Goal: Communication & Community: Answer question/provide support

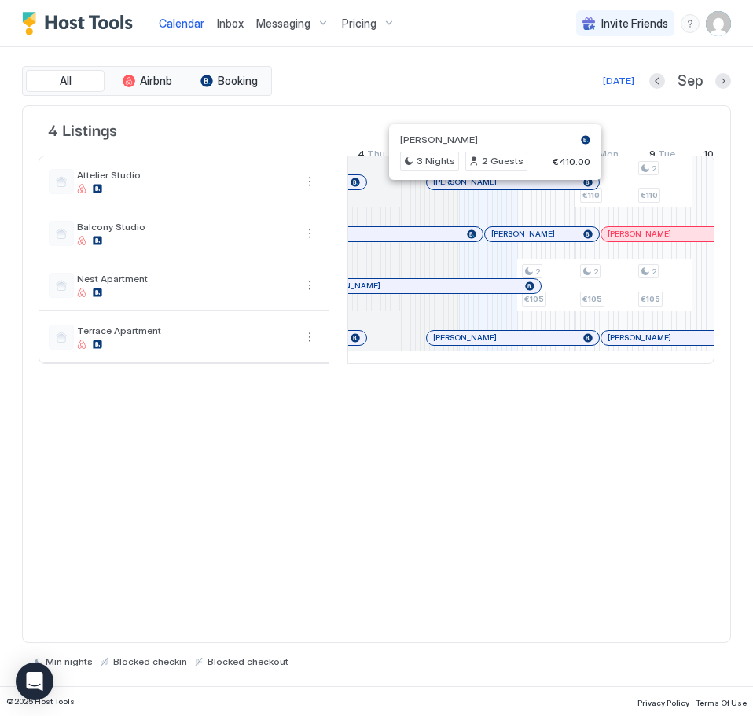
click at [489, 189] on div at bounding box center [489, 182] width 13 height 13
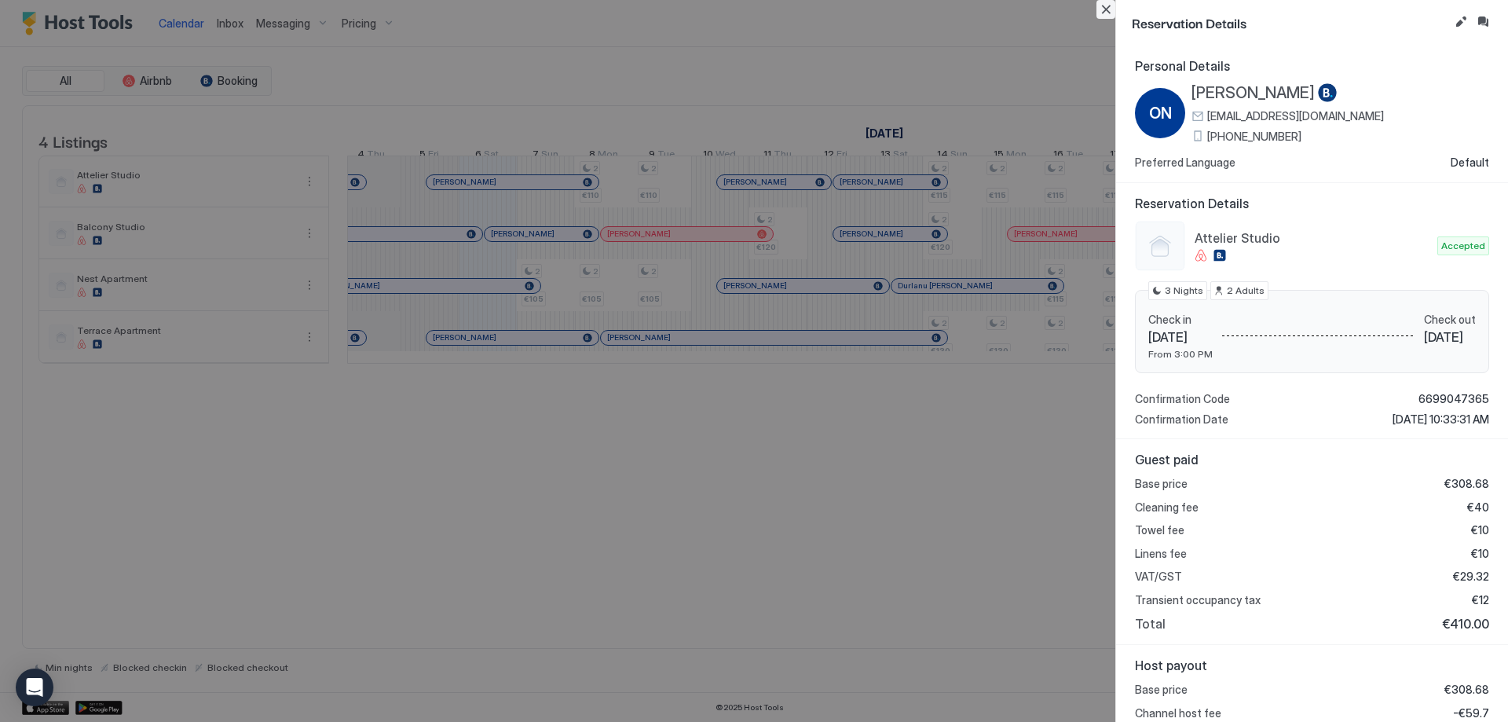
click at [752, 10] on button "Close" at bounding box center [1106, 9] width 19 height 19
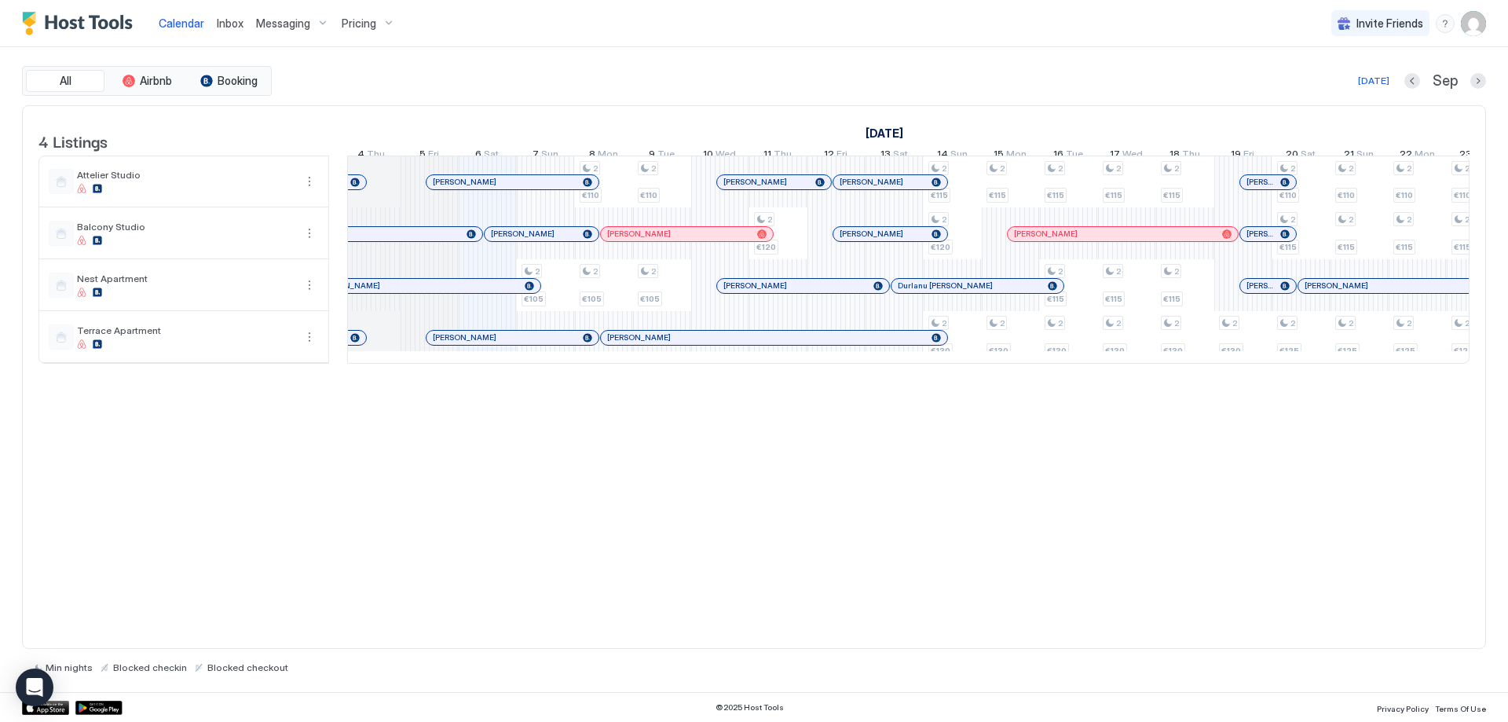
click at [474, 344] on div at bounding box center [473, 338] width 13 height 13
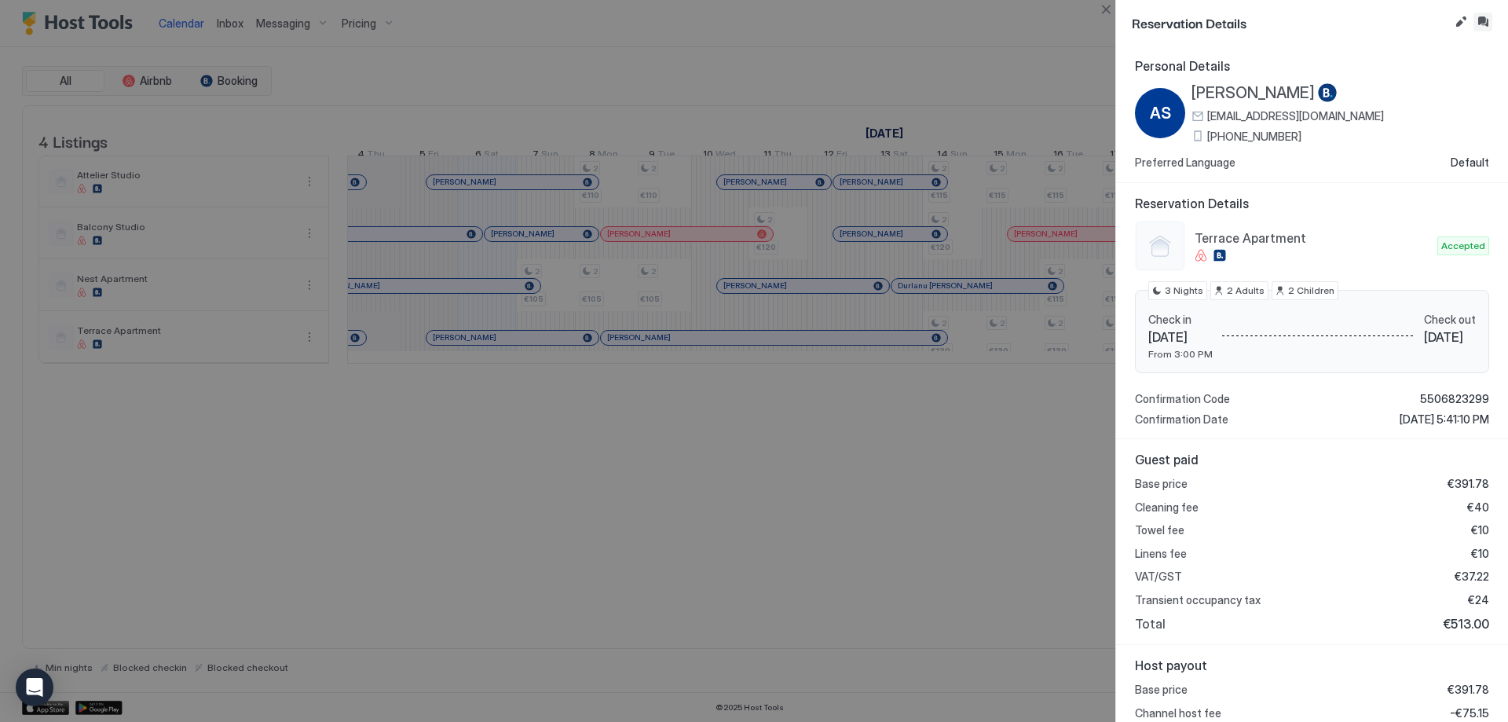
click at [752, 19] on button "Inbox" at bounding box center [1483, 22] width 19 height 19
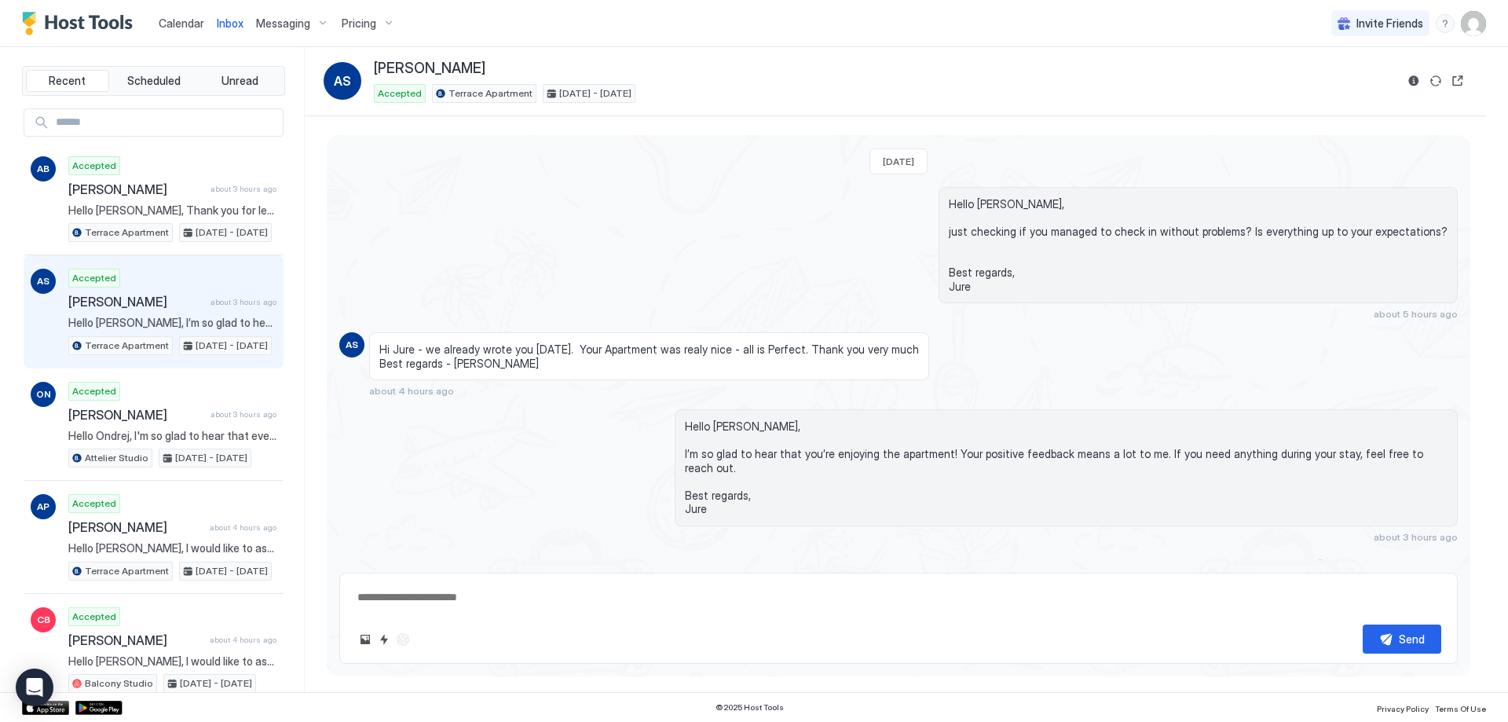
scroll to position [2609, 0]
click at [388, 637] on button "Quick reply" at bounding box center [384, 639] width 19 height 19
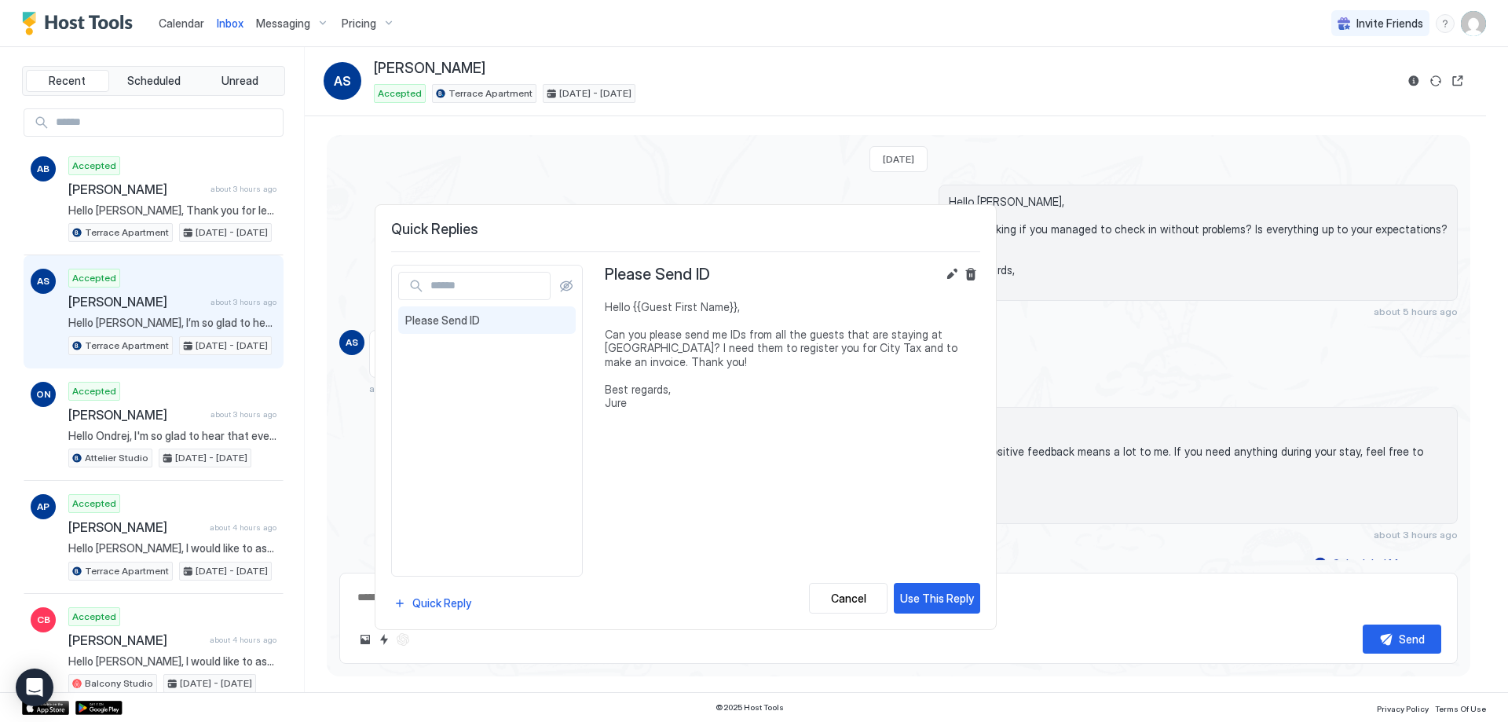
click at [594, 123] on div at bounding box center [754, 361] width 1508 height 722
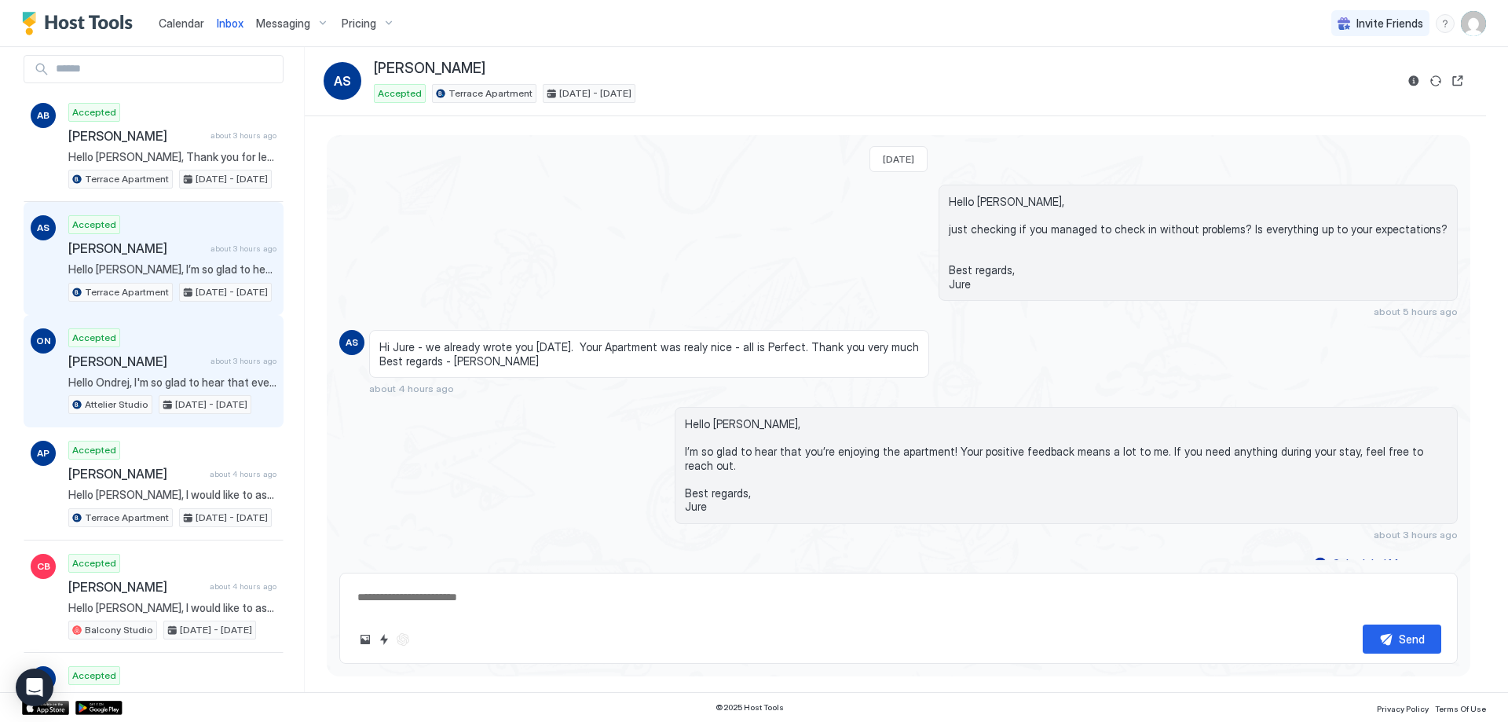
scroll to position [79, 0]
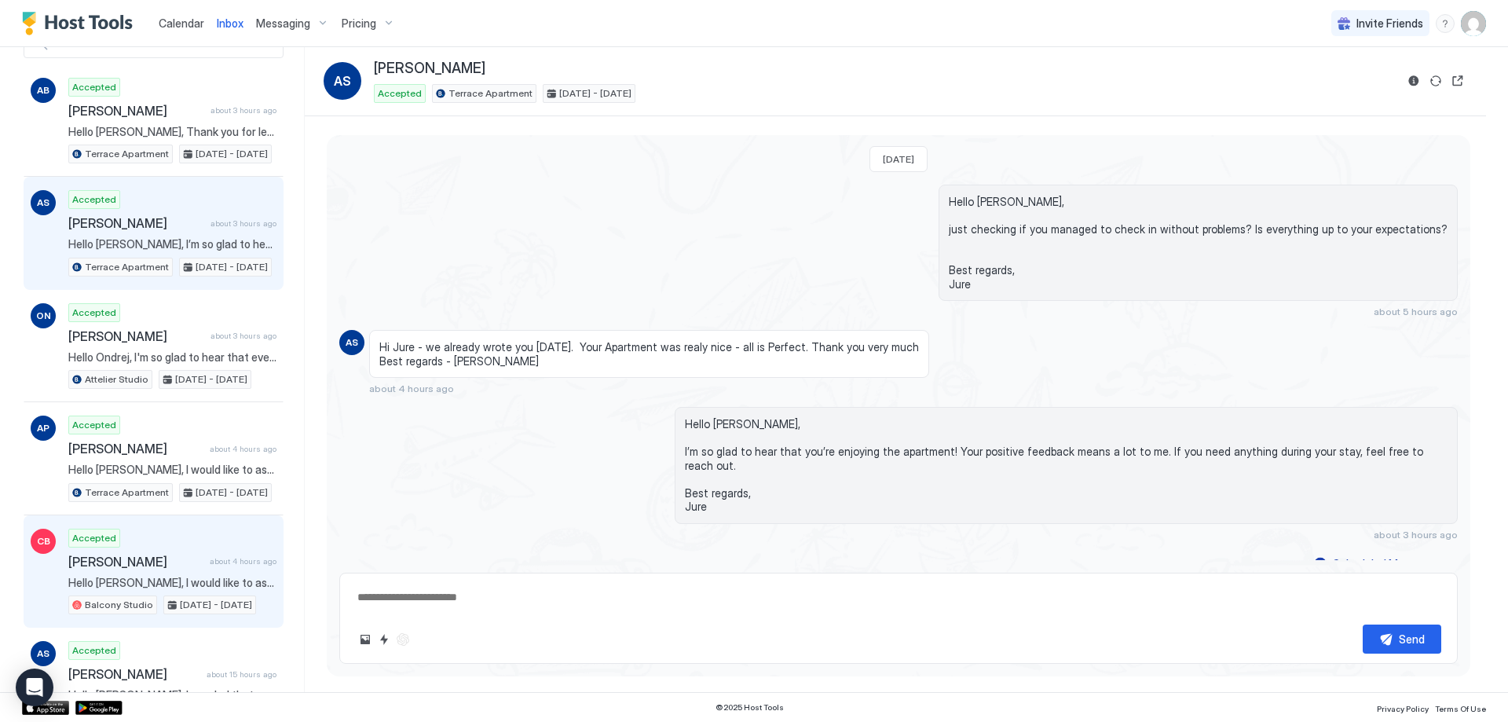
click at [138, 552] on div "Accepted Carolin Beer about 4 hours ago Hello [PERSON_NAME], I would like to as…" at bounding box center [172, 572] width 208 height 86
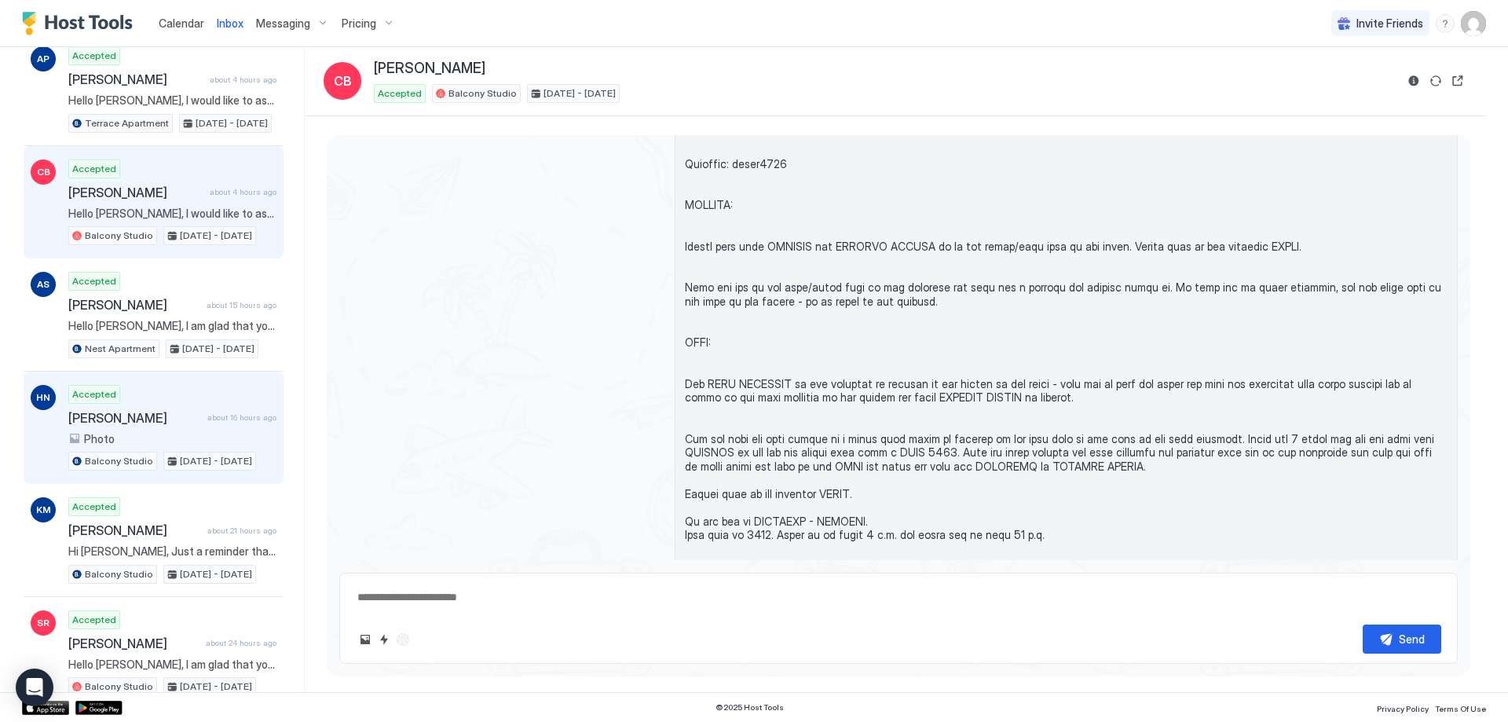
scroll to position [471, 0]
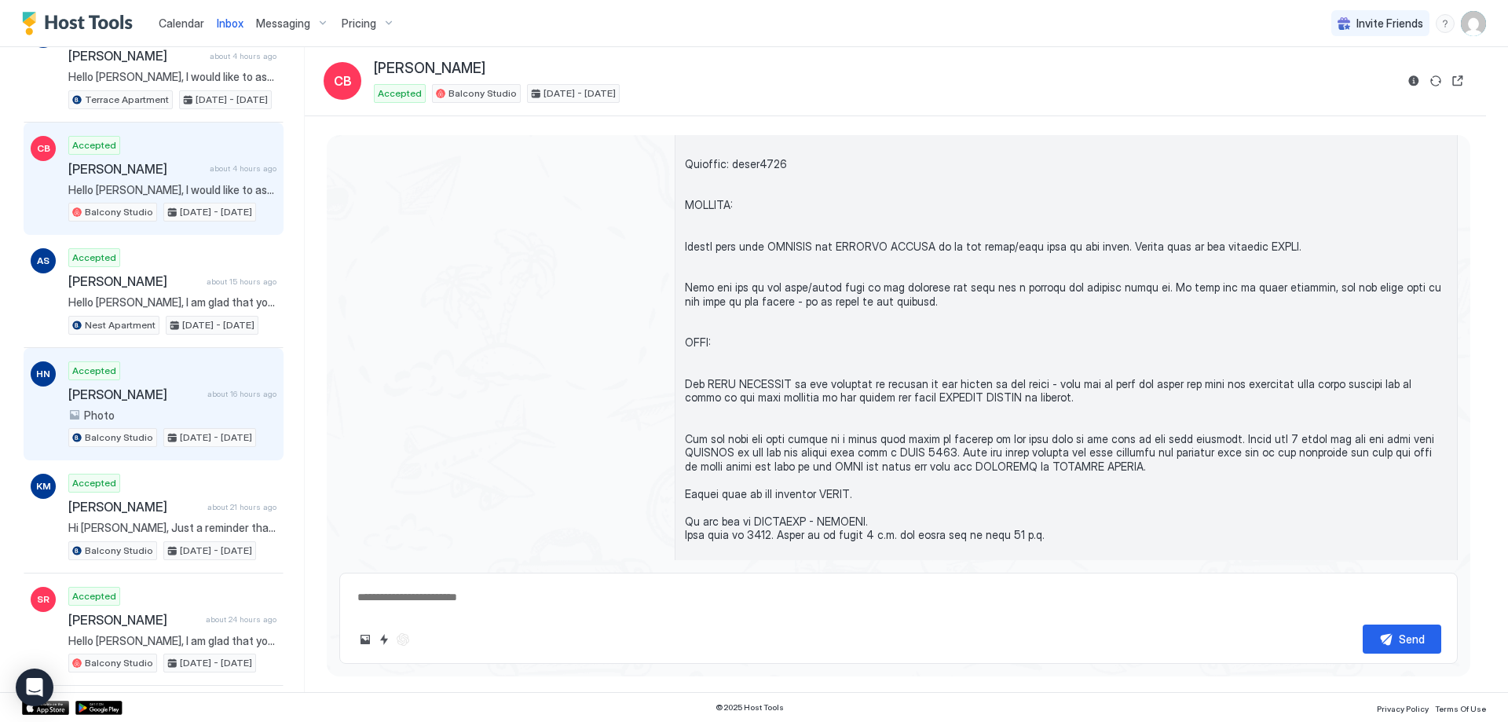
click at [188, 385] on div "Accepted [PERSON_NAME] about 16 hours ago Photo Balcony Studio [DATE] - [DATE]" at bounding box center [172, 404] width 208 height 86
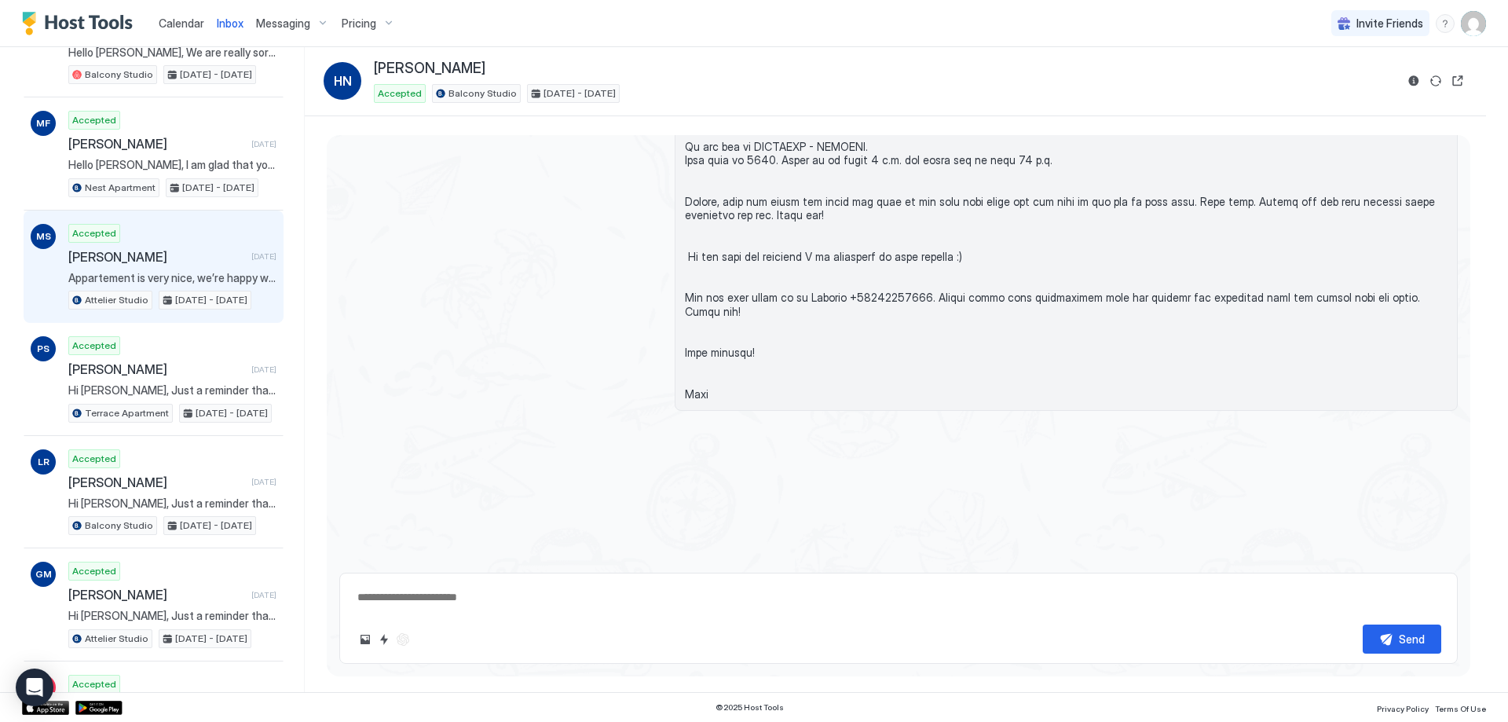
scroll to position [1964, 0]
click at [174, 250] on span "[PERSON_NAME]" at bounding box center [156, 255] width 177 height 16
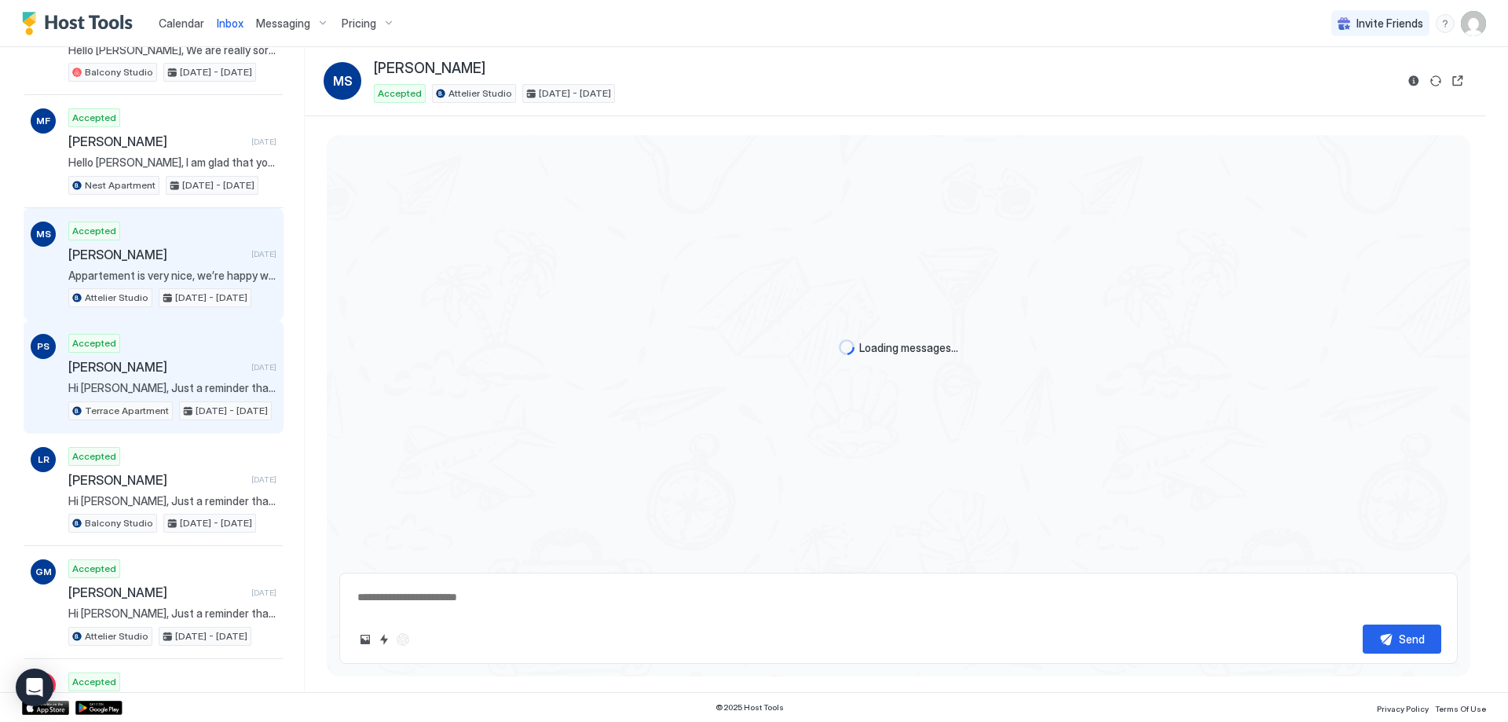
type textarea "*"
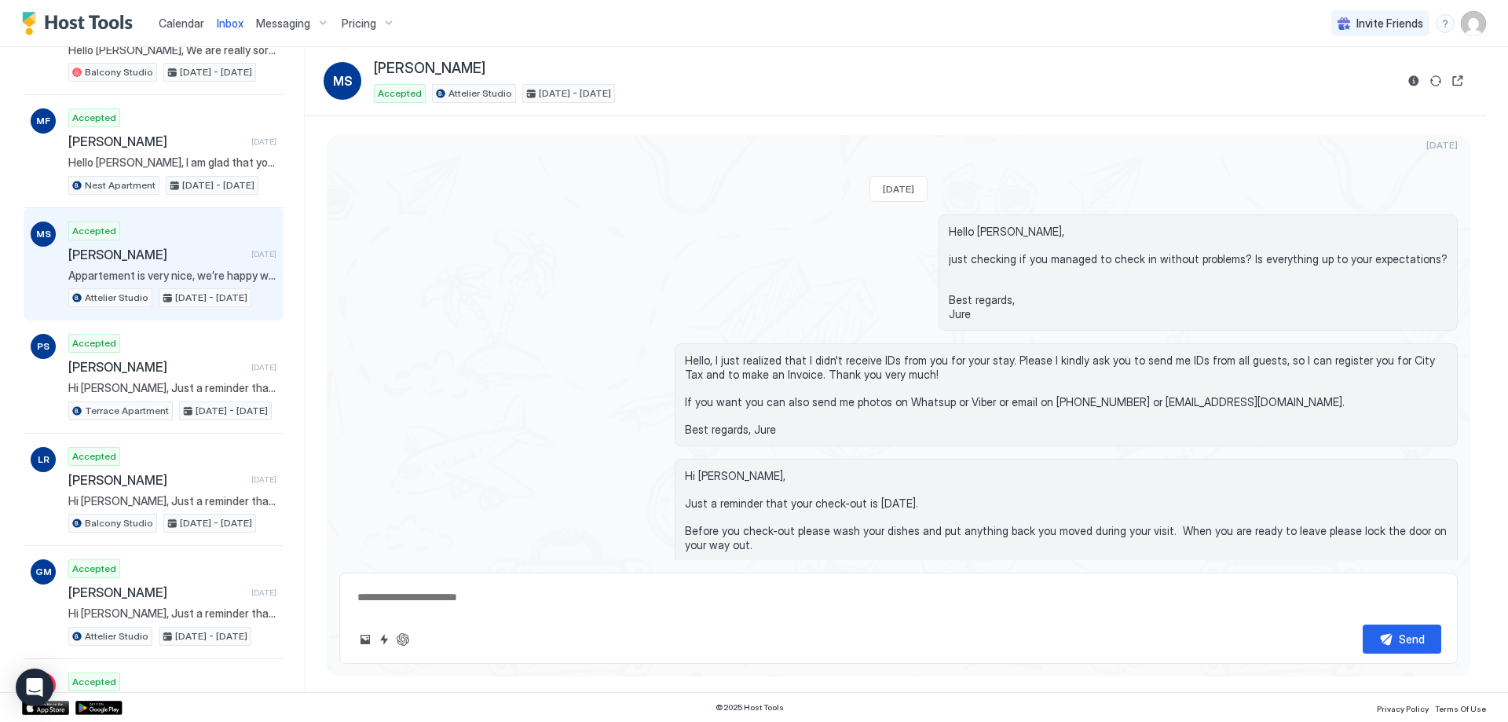
scroll to position [2185, 0]
